Goal: Navigation & Orientation: Find specific page/section

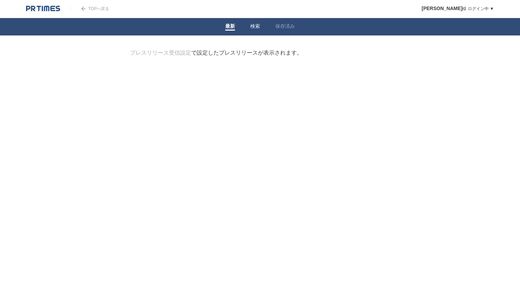
click at [254, 30] on link "検索" at bounding box center [255, 26] width 10 height 7
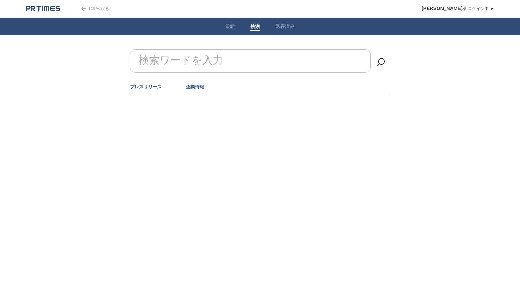
click at [193, 88] on link "企業情報" at bounding box center [195, 86] width 18 height 5
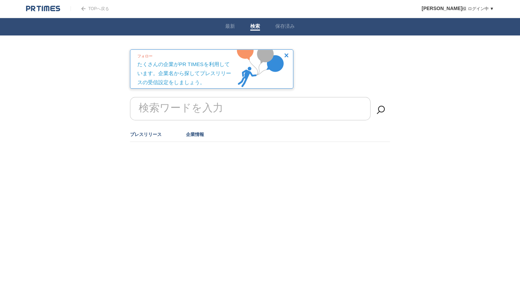
click at [153, 132] on link "プレスリリース" at bounding box center [146, 134] width 32 height 5
click at [288, 56] on img at bounding box center [286, 55] width 4 height 4
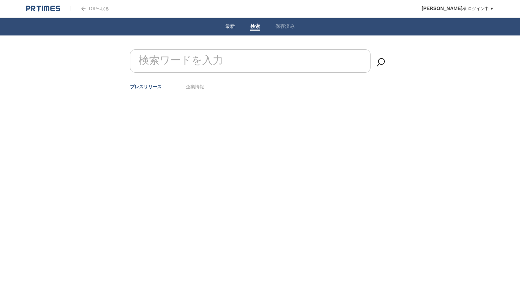
click at [231, 26] on link "最新" at bounding box center [230, 26] width 10 height 7
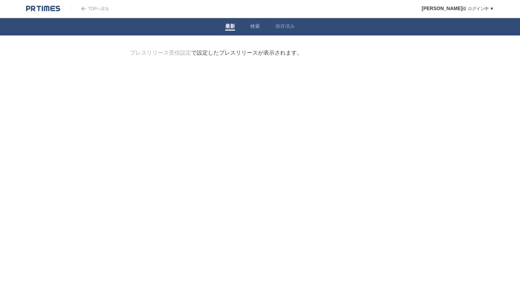
click at [256, 29] on link "検索" at bounding box center [255, 26] width 10 height 7
click at [218, 49] on form "検索ワードを入力" at bounding box center [260, 49] width 260 height 0
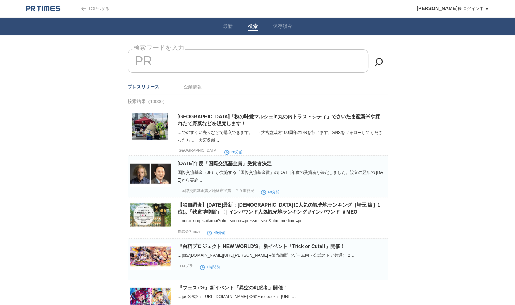
type input "P"
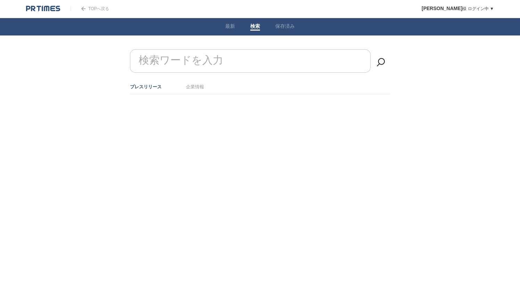
click at [50, 11] on img at bounding box center [43, 8] width 34 height 7
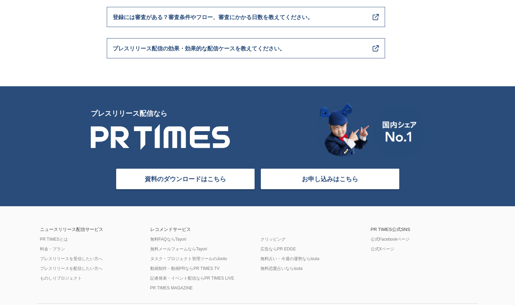
scroll to position [2780, 0]
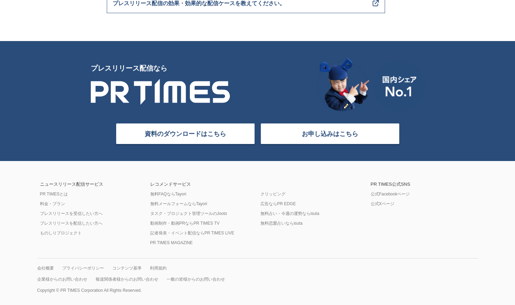
click at [319, 139] on link "お申し込みはこちら" at bounding box center [329, 133] width 139 height 21
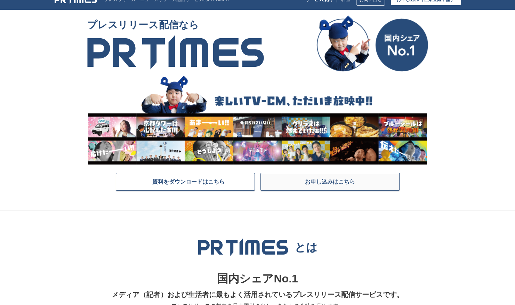
scroll to position [0, 0]
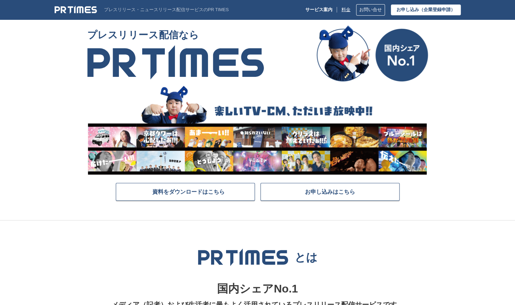
click at [346, 9] on link "料金" at bounding box center [345, 9] width 9 height 5
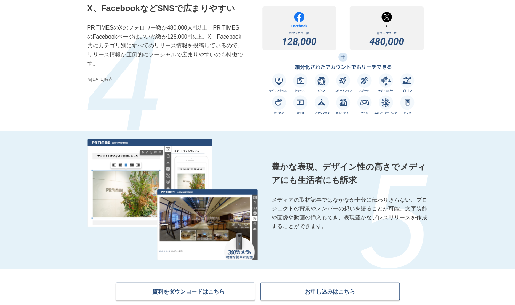
scroll to position [1181, 0]
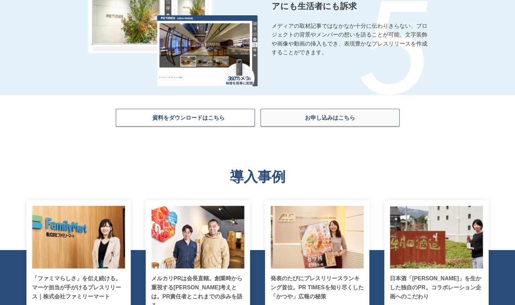
click at [354, 114] on link "お申し込みはこちら" at bounding box center [329, 118] width 139 height 18
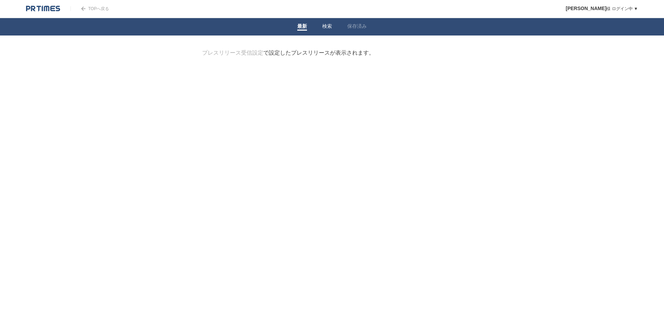
click at [330, 30] on span at bounding box center [327, 30] width 10 height 1
click at [274, 88] on link "企業情報" at bounding box center [267, 86] width 18 height 5
click at [318, 65] on input "検索ワードを入力" at bounding box center [322, 60] width 240 height 23
click at [37, 5] on link at bounding box center [43, 8] width 34 height 6
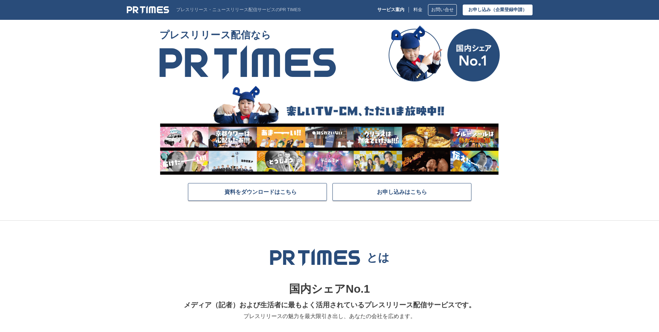
click at [181, 9] on p "プレスリリース・ニュースリリース配信サービスのPR TIMES" at bounding box center [238, 9] width 125 height 5
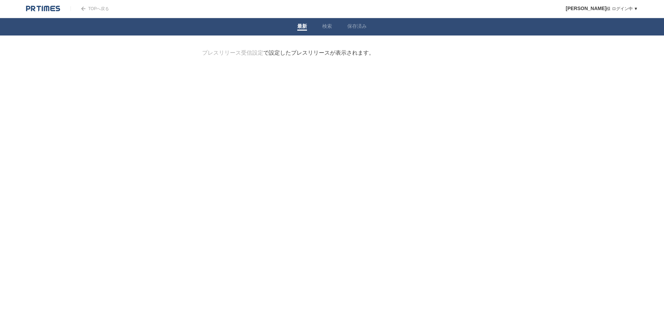
click at [95, 8] on link "TOPへ戻る" at bounding box center [90, 8] width 39 height 5
click at [333, 28] on li "検索" at bounding box center [327, 26] width 25 height 17
click at [353, 26] on link "保存済み" at bounding box center [356, 26] width 19 height 7
click at [327, 25] on link "検索" at bounding box center [327, 26] width 10 height 7
click at [266, 88] on link "企業情報" at bounding box center [267, 86] width 18 height 5
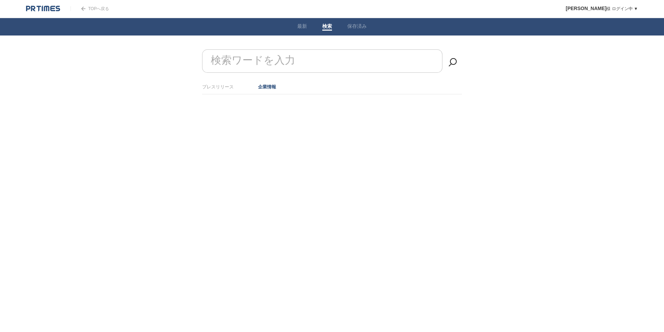
click at [101, 8] on link "TOPへ戻る" at bounding box center [90, 8] width 39 height 5
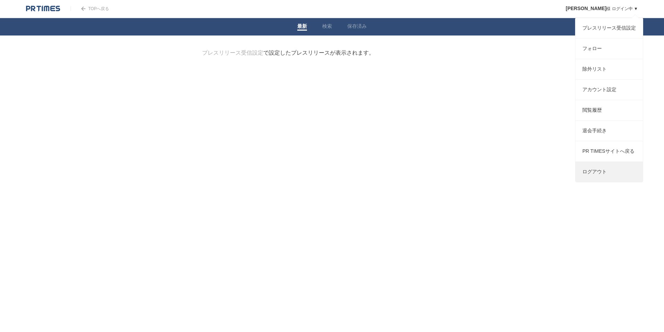
click at [599, 181] on link "ログアウト" at bounding box center [609, 172] width 67 height 20
